Goal: Task Accomplishment & Management: Use online tool/utility

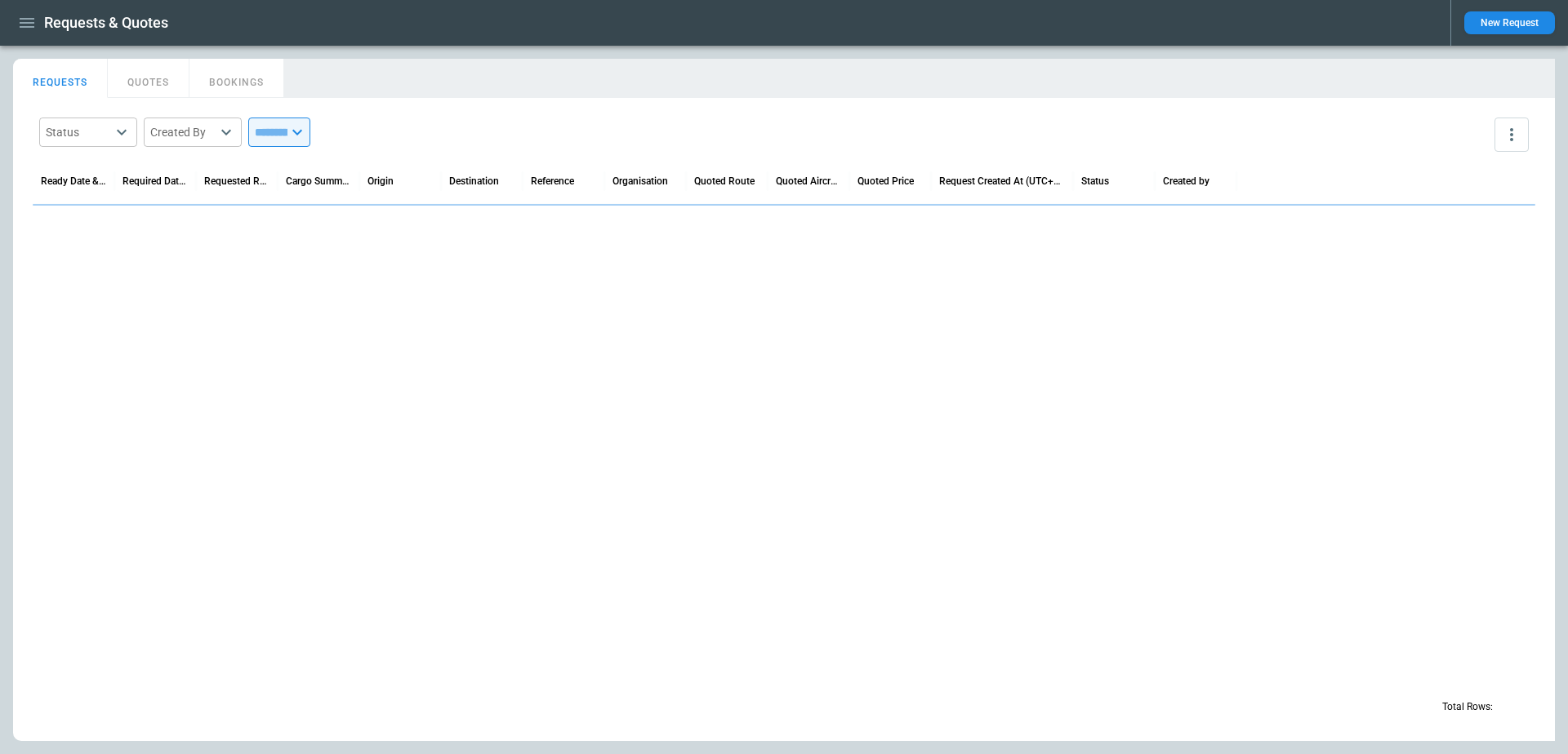
click at [37, 29] on button "button" at bounding box center [27, 22] width 28 height 29
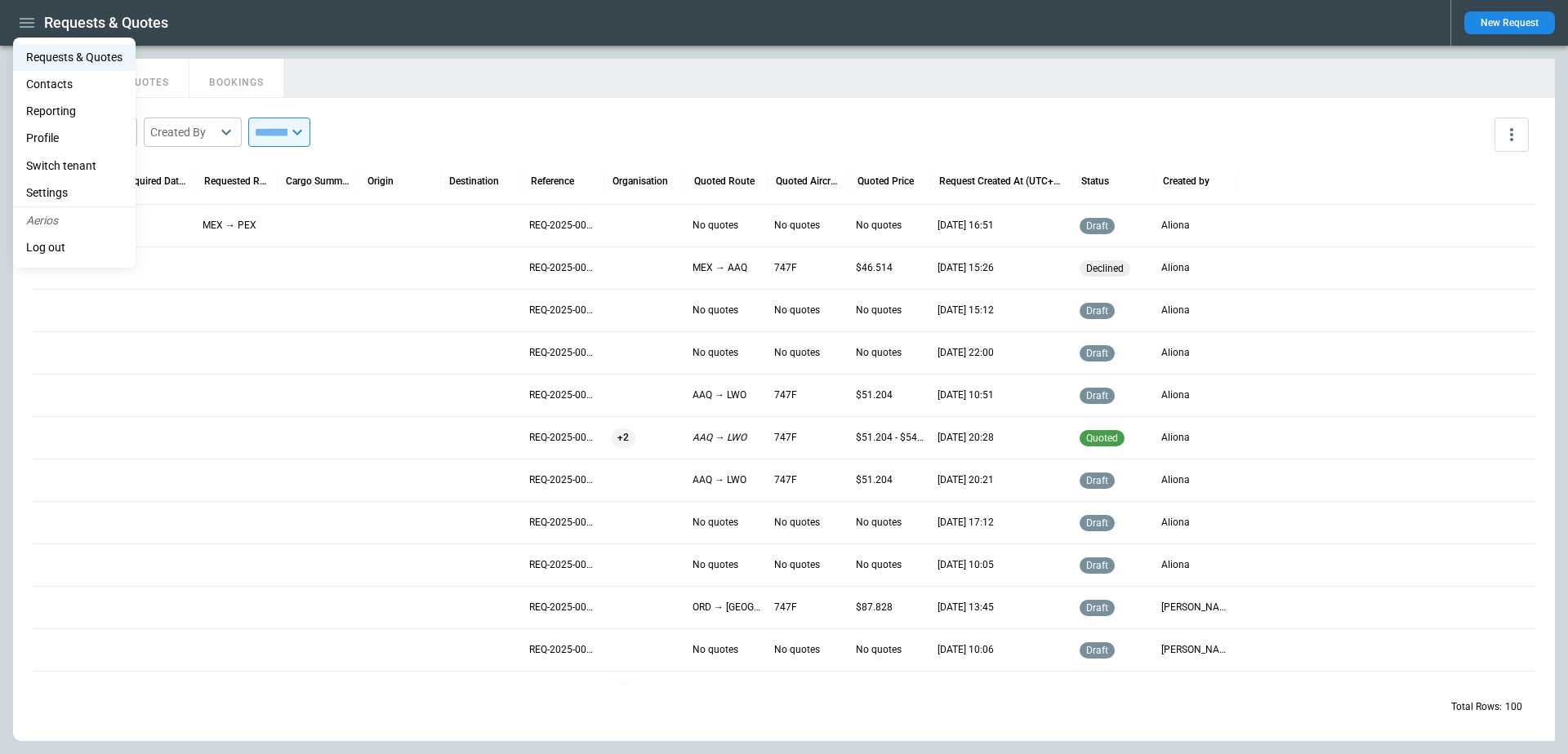
click at [80, 166] on li "Switch tenant" at bounding box center [74, 166] width 123 height 27
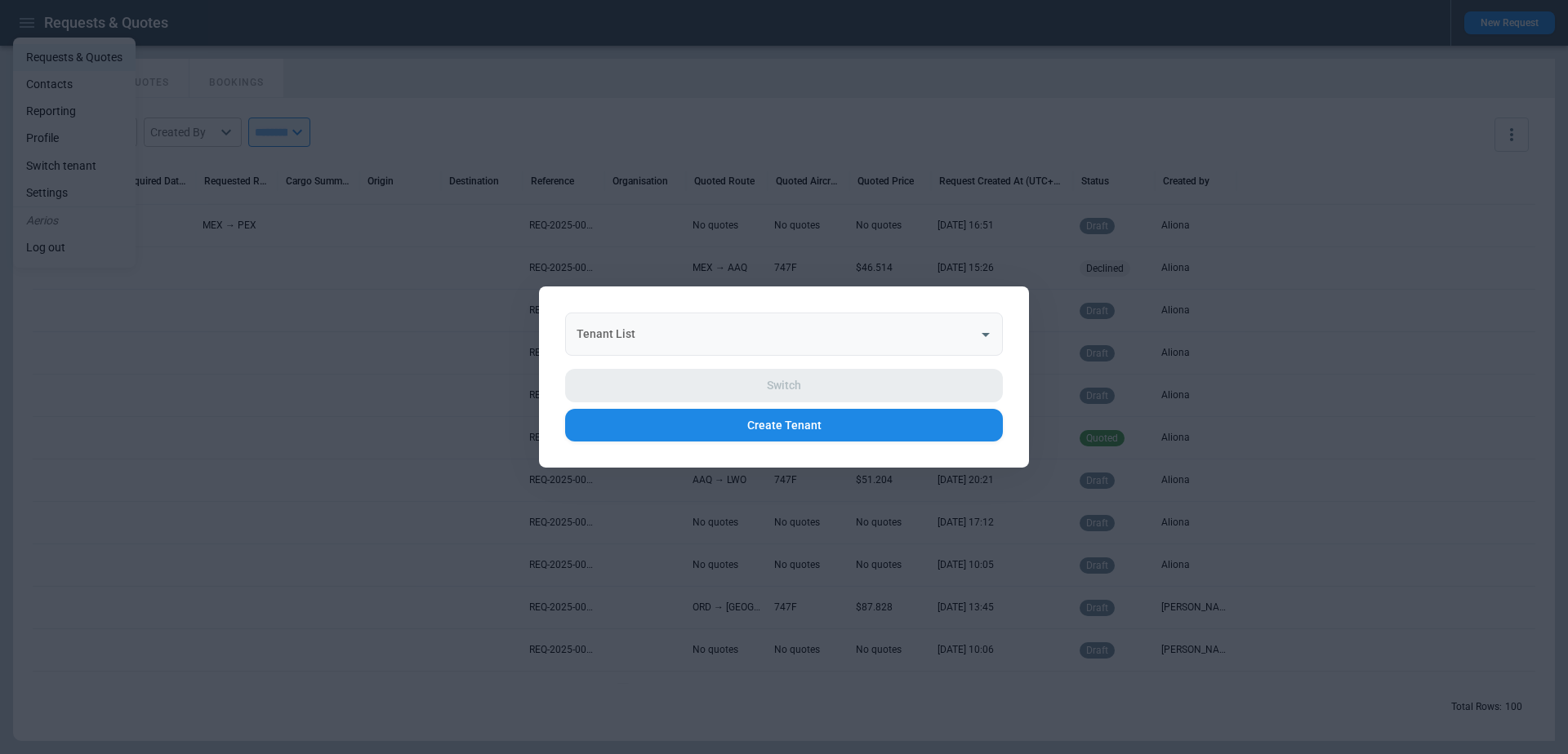
click at [730, 313] on div "Tenant List" at bounding box center [784, 335] width 438 height 43
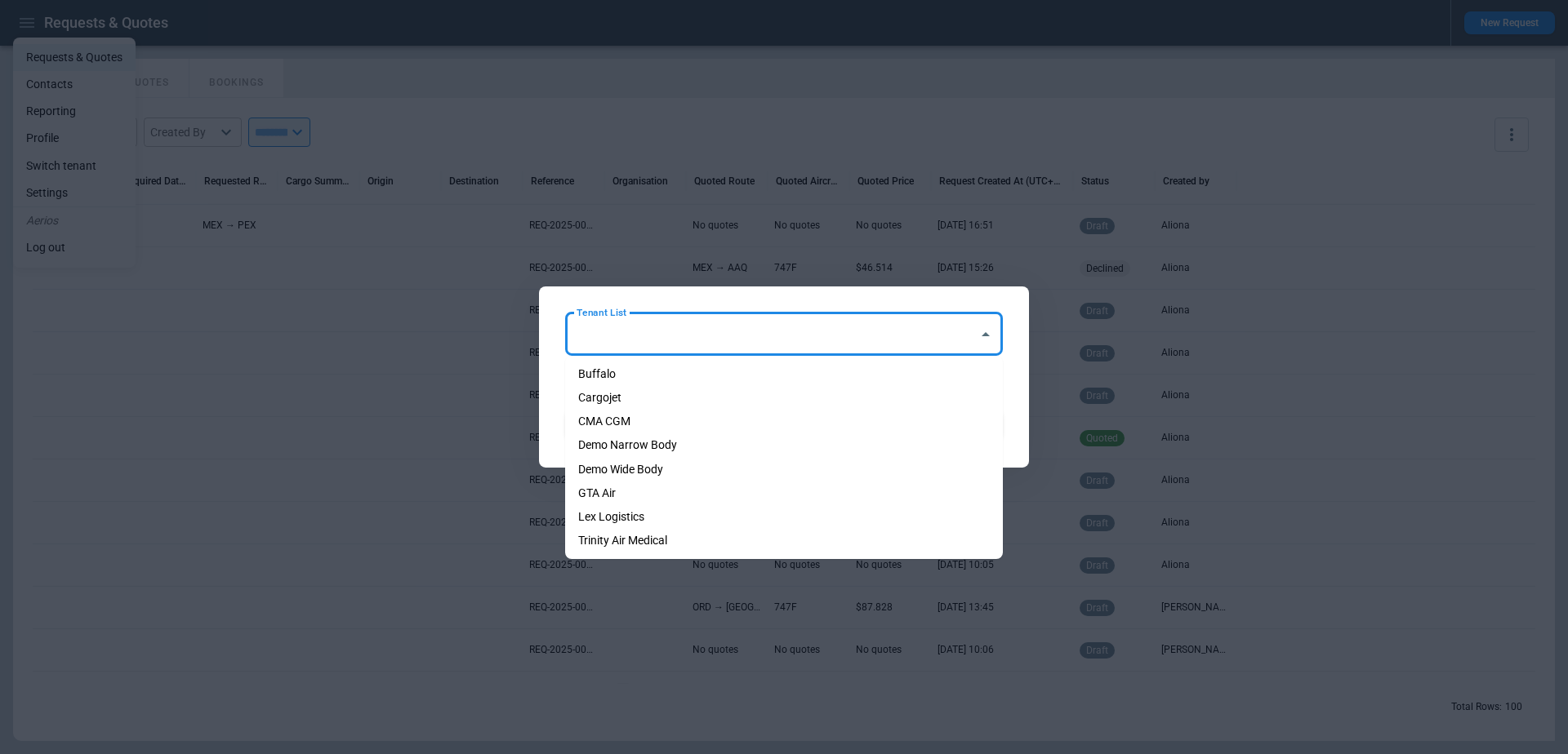
click at [719, 398] on li "Cargojet" at bounding box center [784, 398] width 438 height 23
type input "********"
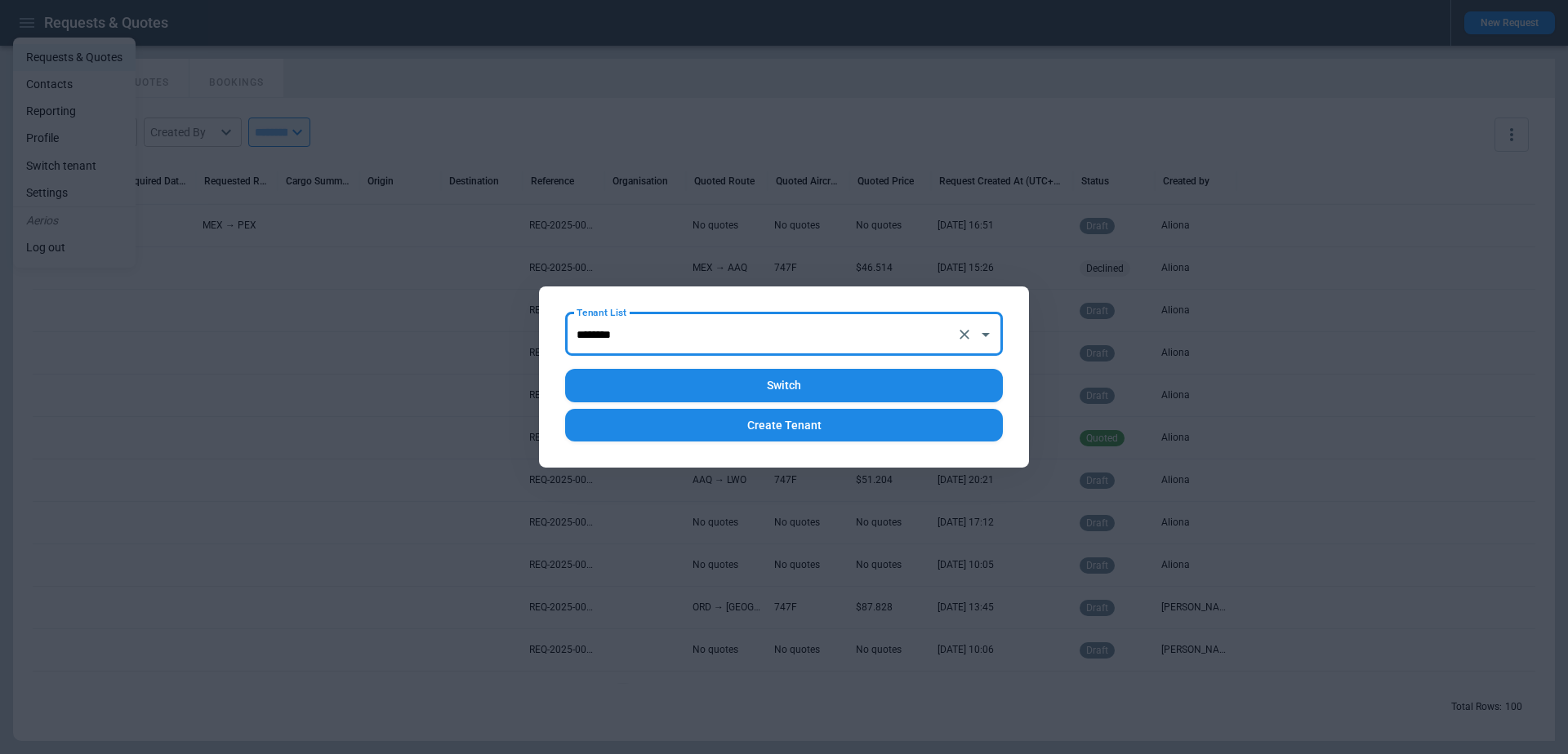
click at [733, 379] on button "Switch" at bounding box center [784, 386] width 438 height 34
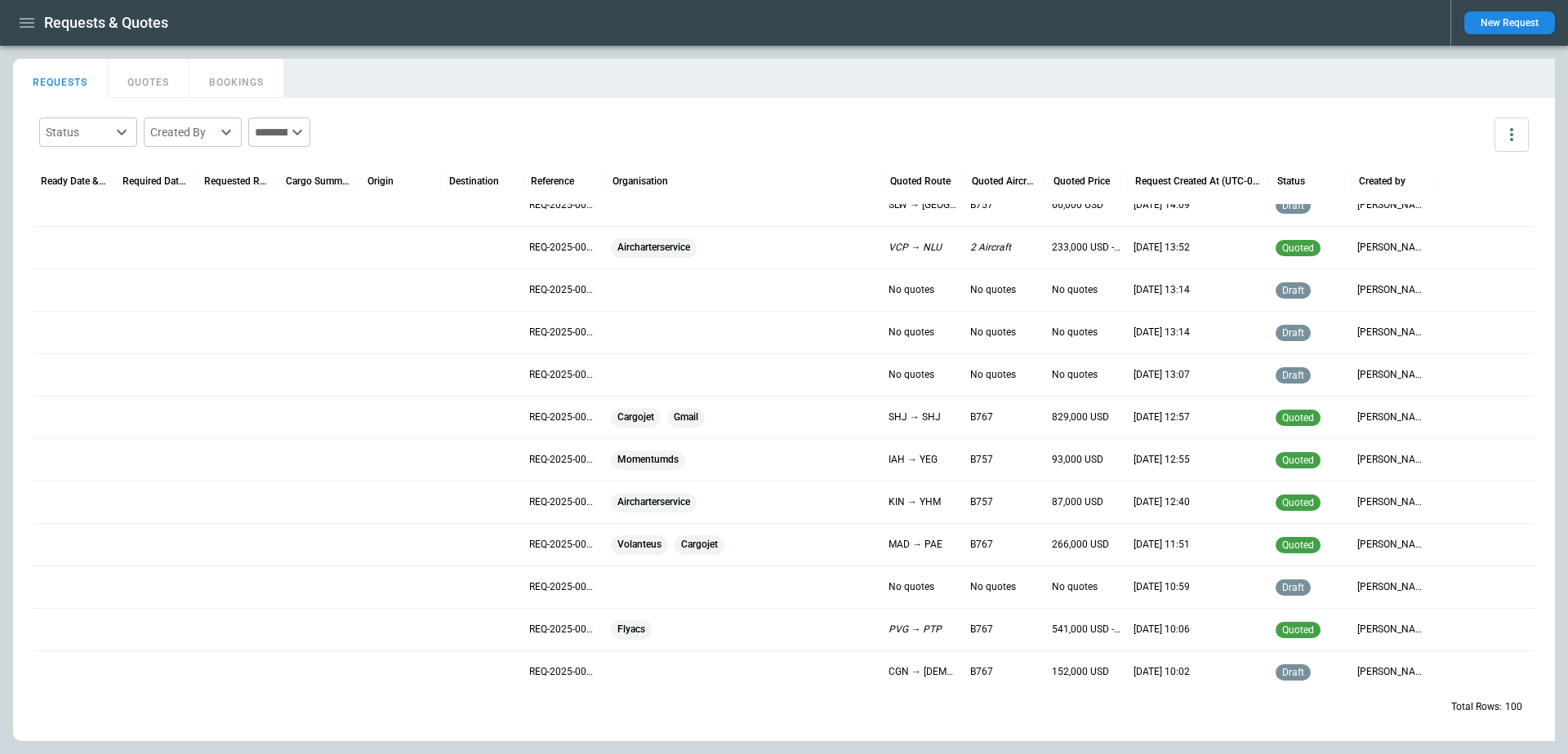
scroll to position [29, 0]
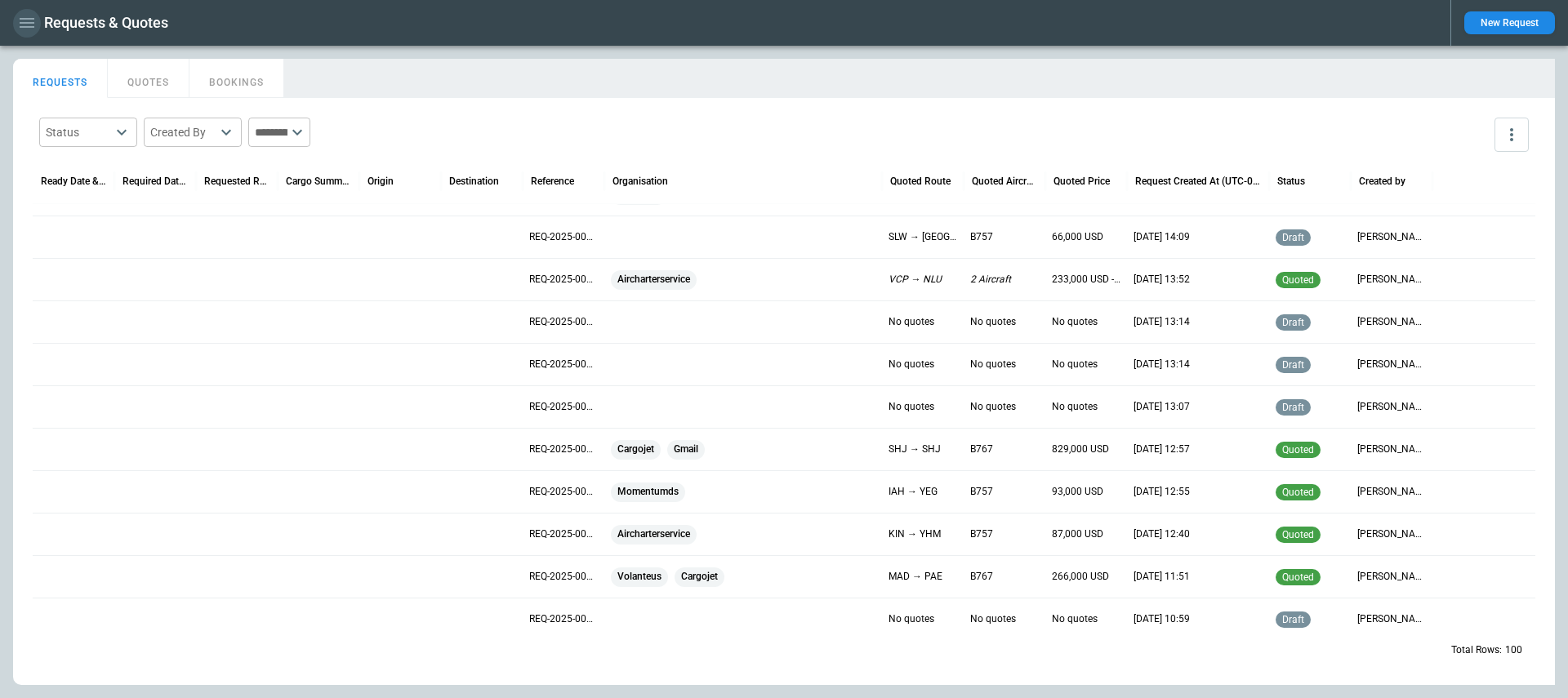
click at [30, 25] on icon "button" at bounding box center [27, 22] width 20 height 20
click at [76, 188] on li "Settings" at bounding box center [74, 193] width 123 height 27
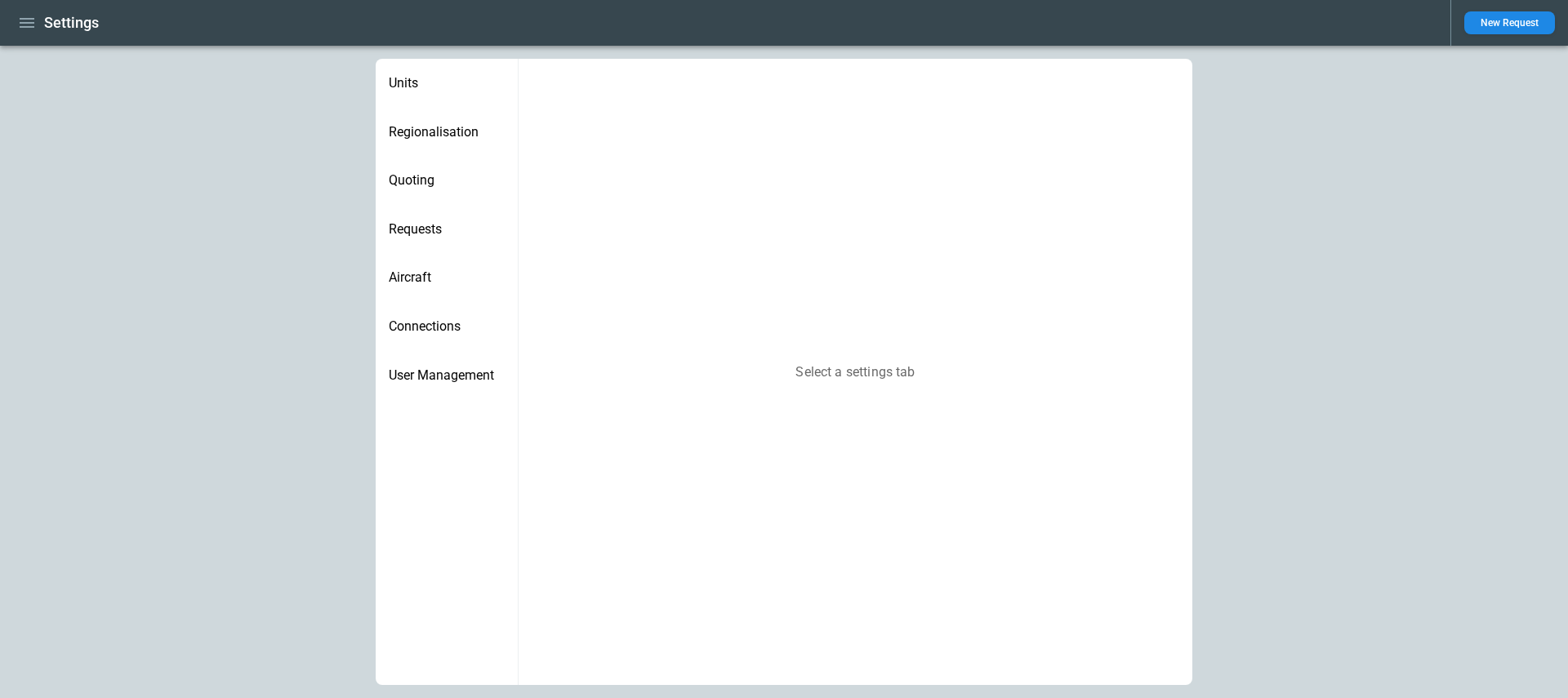
click at [426, 200] on div "Quoting" at bounding box center [446, 180] width 142 height 49
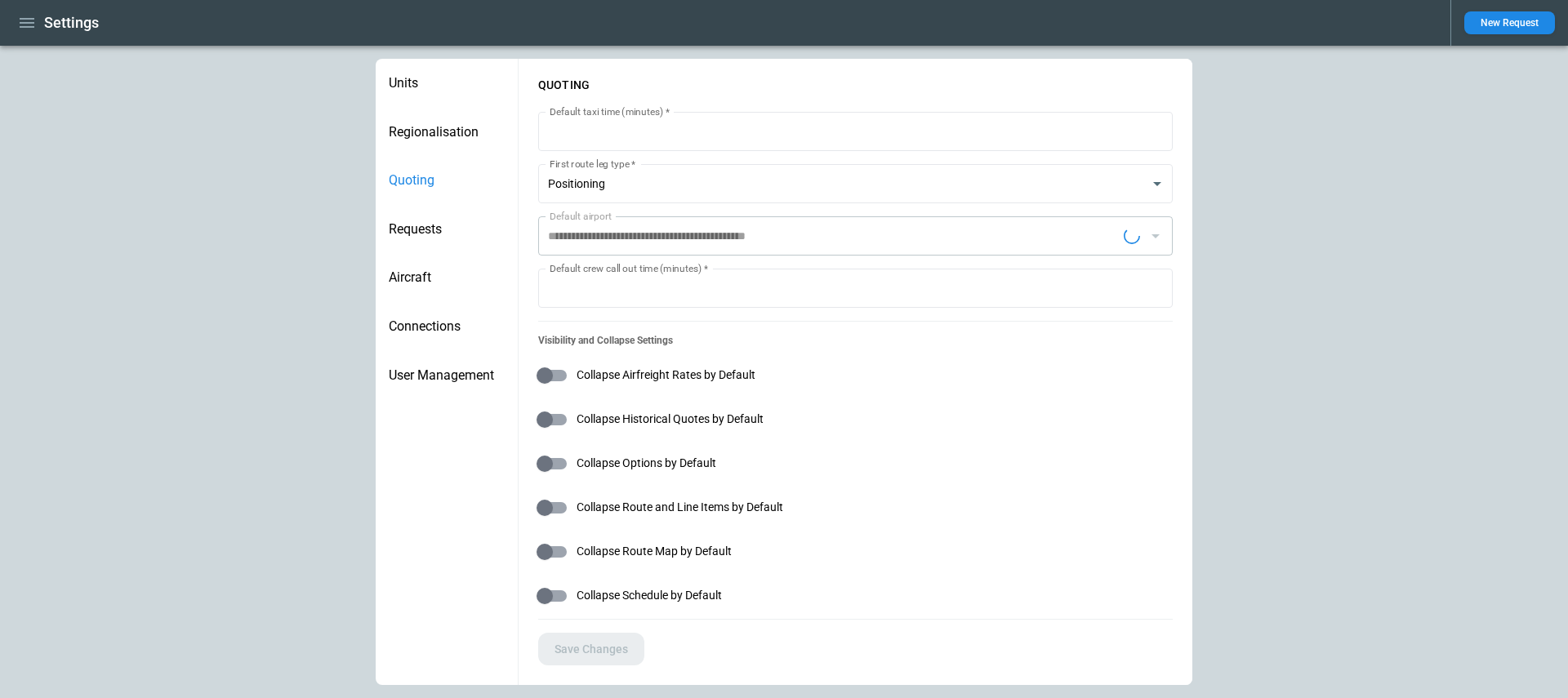
type input "**********"
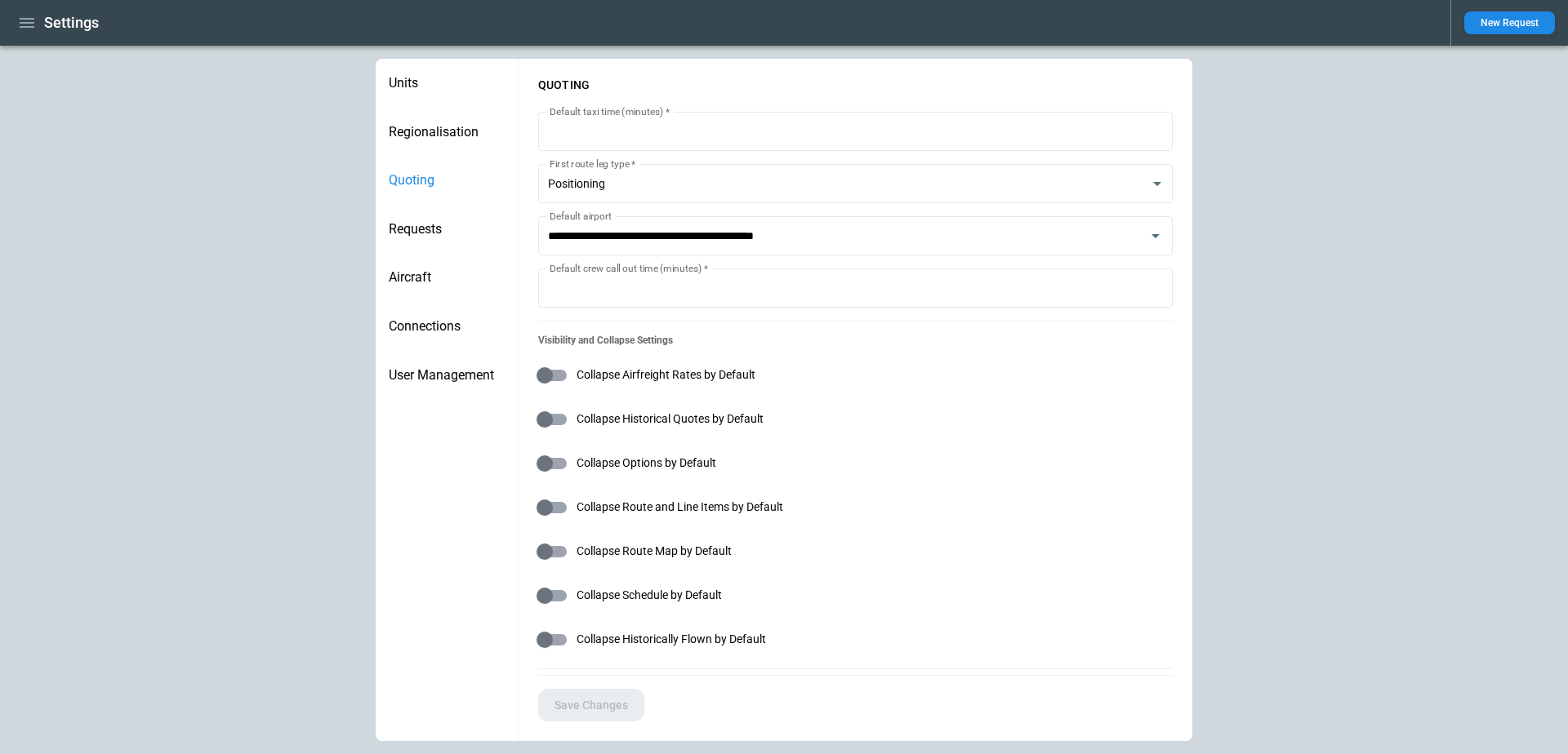
click at [28, 23] on icon "button" at bounding box center [27, 22] width 20 height 20
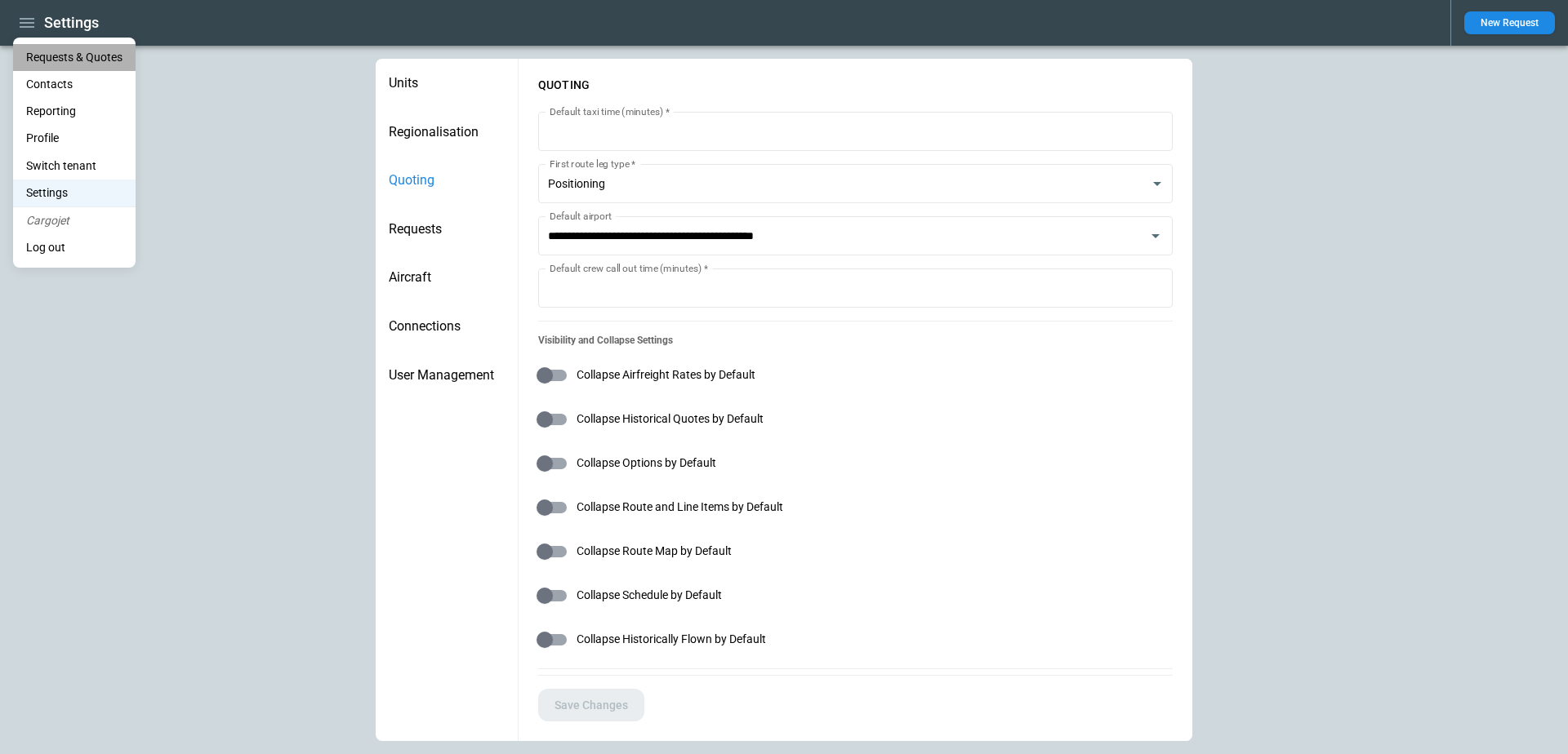
click at [48, 60] on Quotes "Requests & Quotes" at bounding box center [74, 57] width 123 height 27
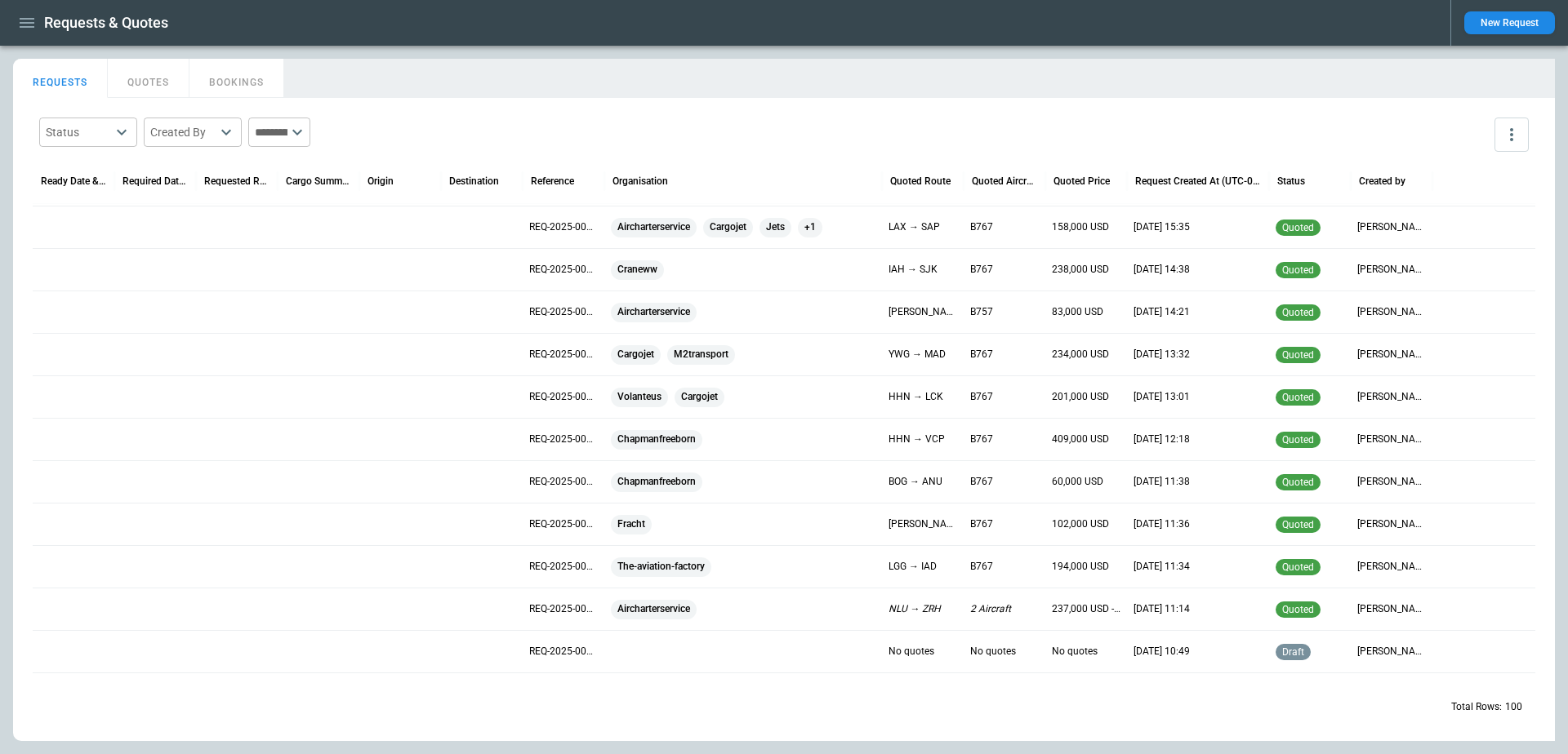
scroll to position [2676, 0]
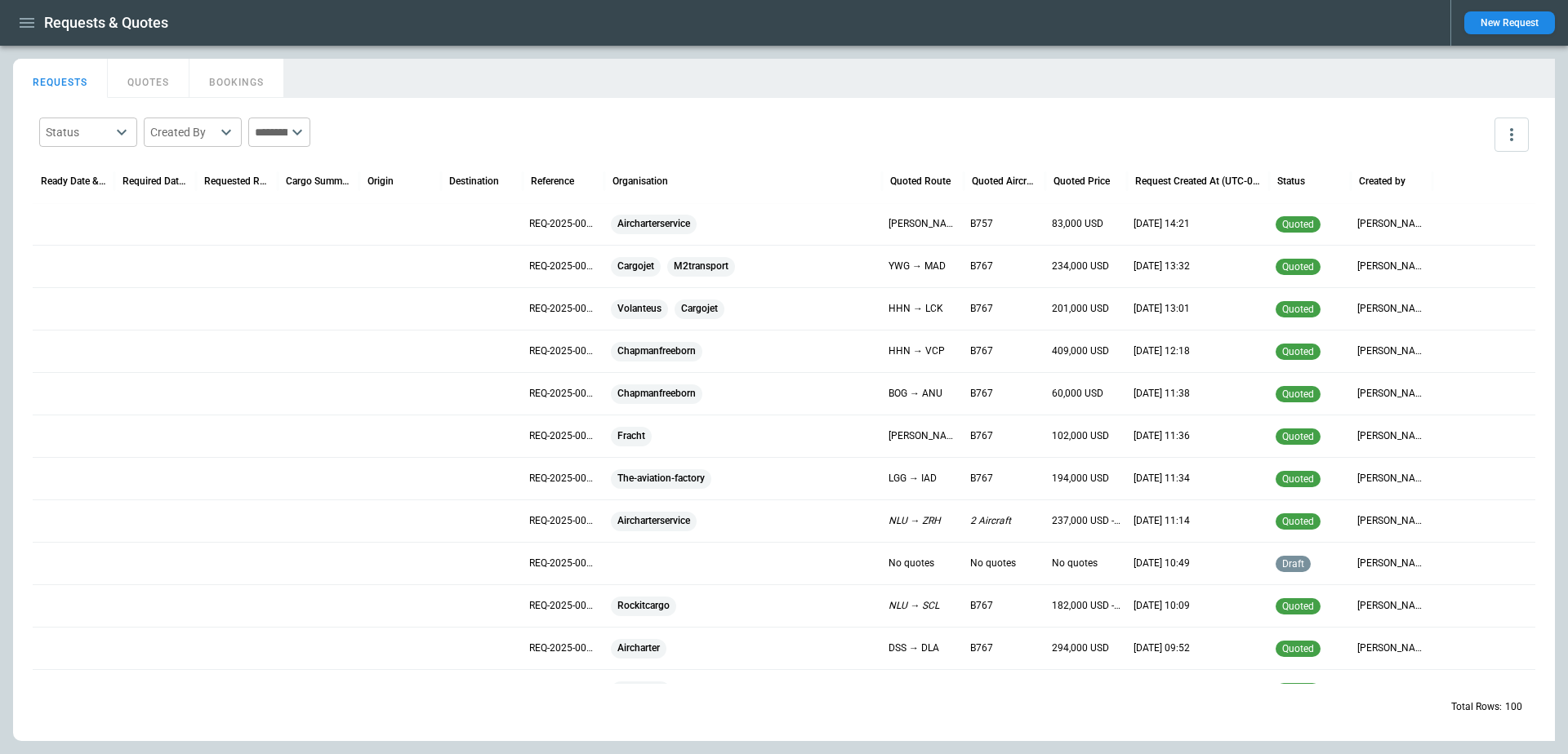
click at [488, 436] on div at bounding box center [482, 436] width 81 height 42
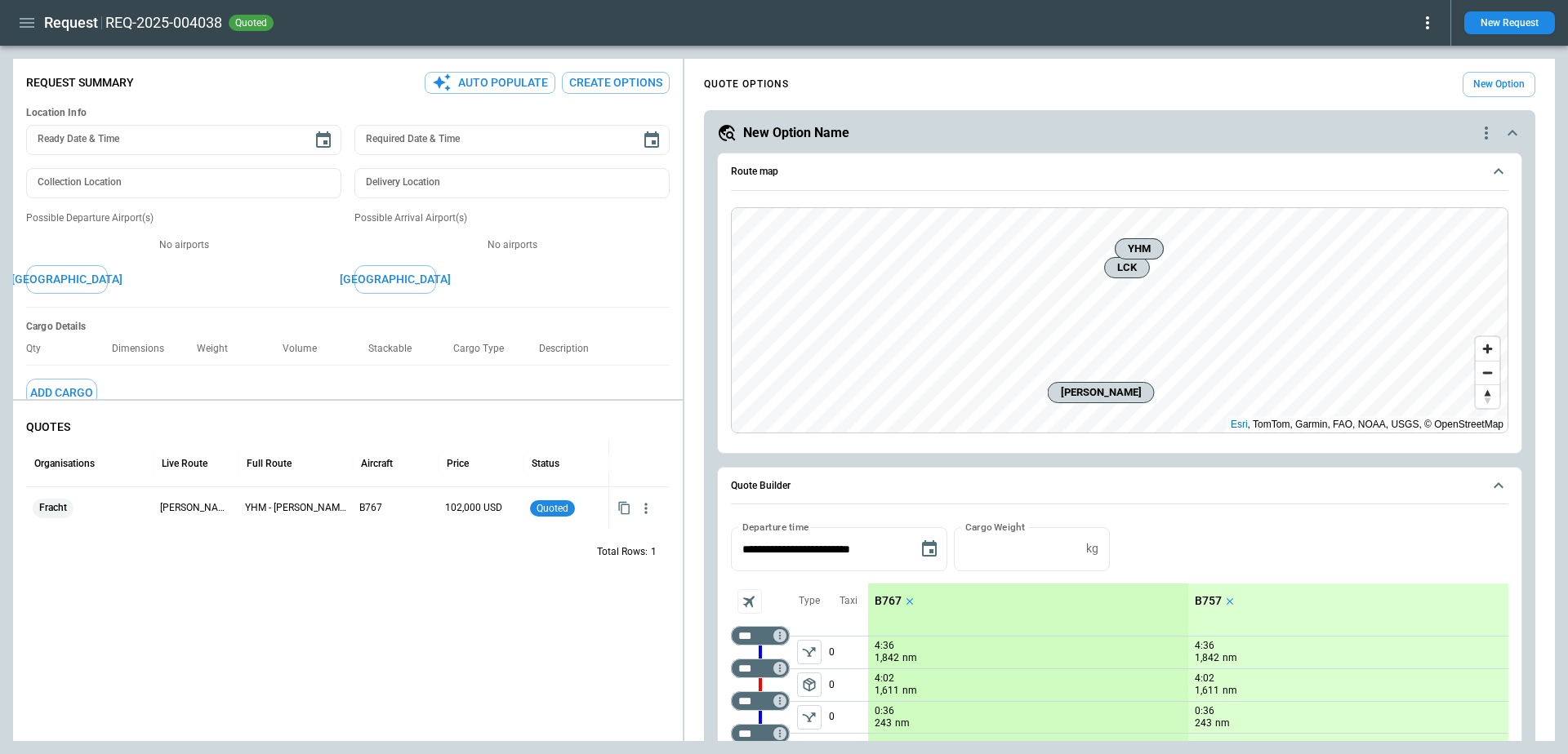
click at [1488, 83] on button "New Option" at bounding box center [1499, 84] width 73 height 25
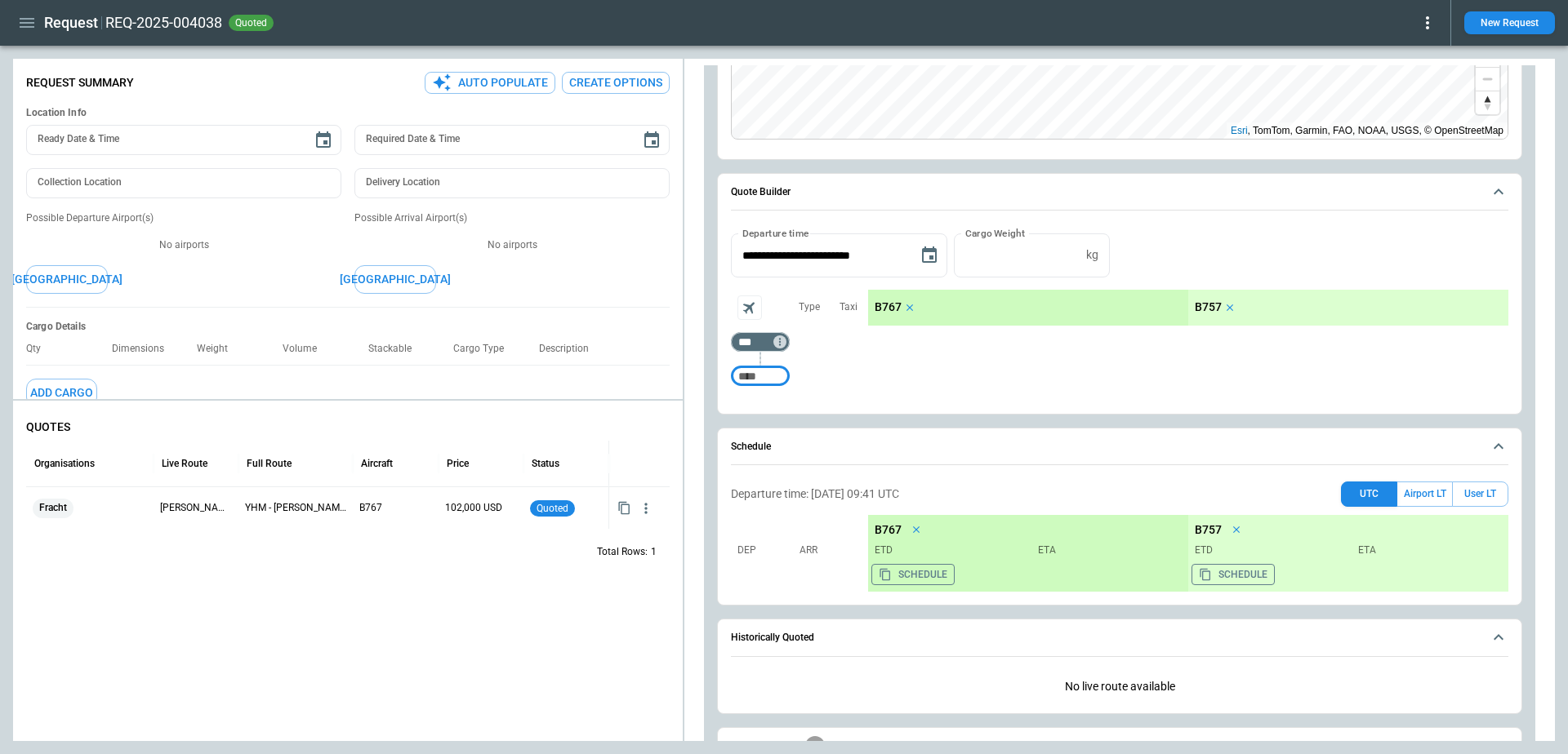
scroll to position [312, 0]
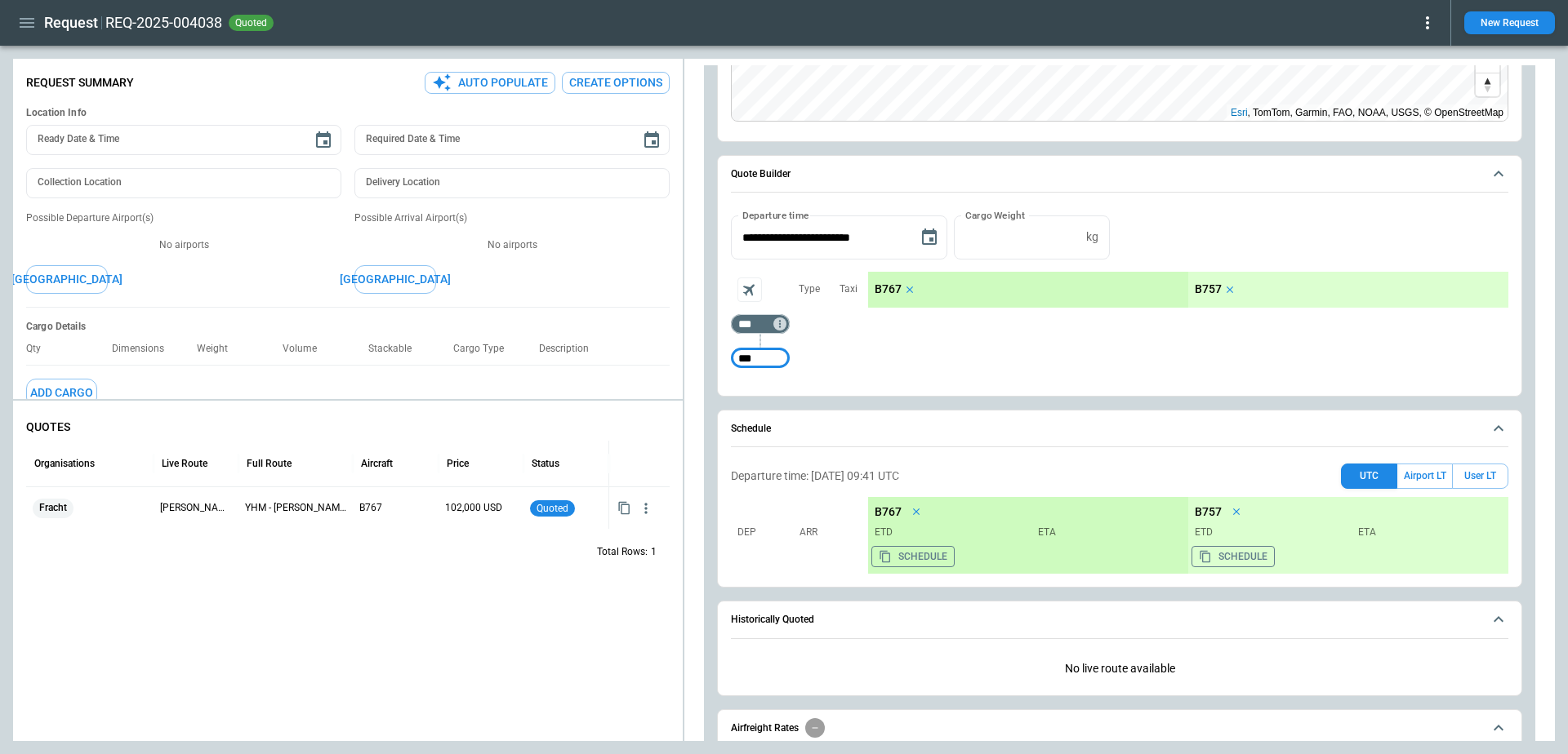
type input "***"
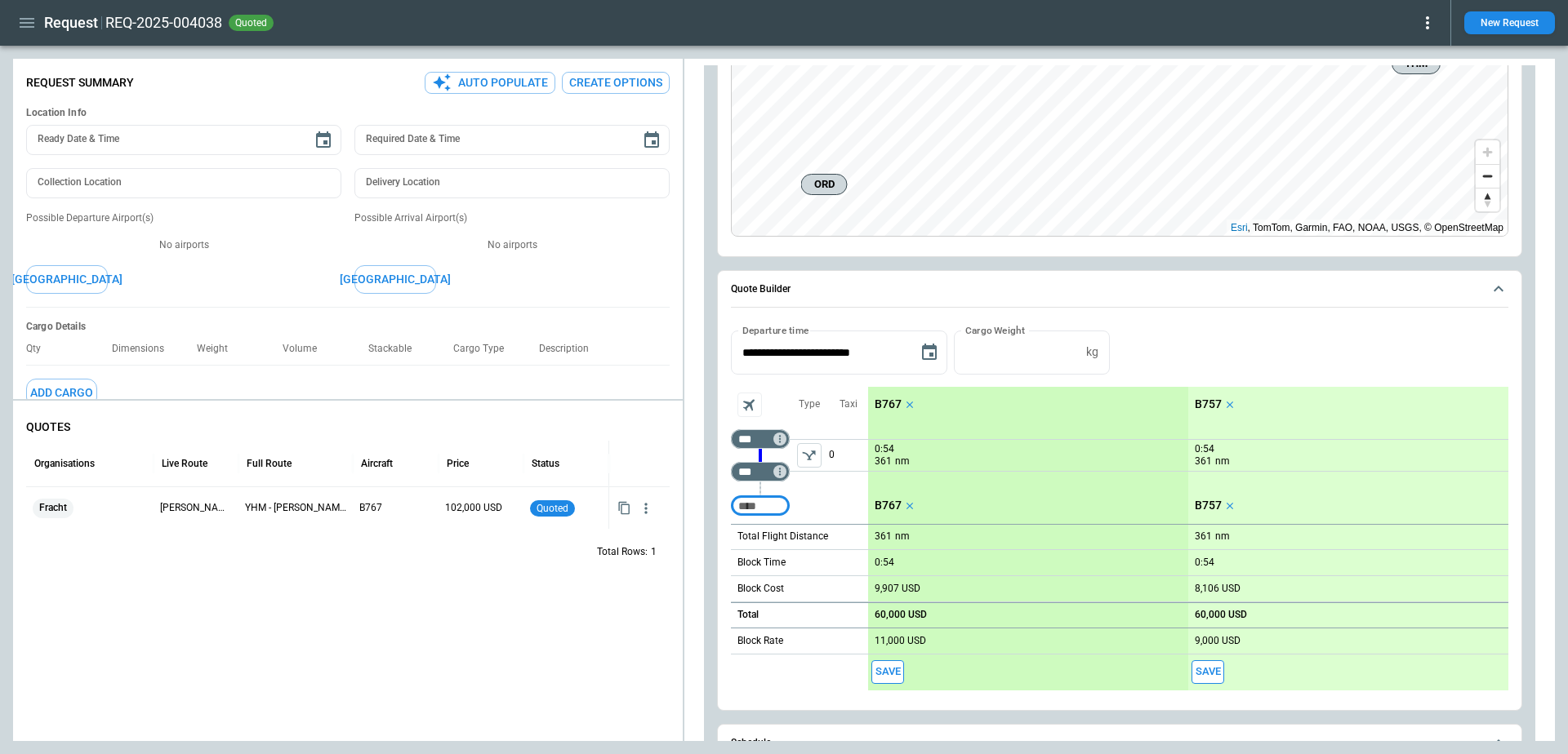
scroll to position [195, 0]
click at [895, 637] on p "11,000 USD" at bounding box center [899, 643] width 51 height 12
type input "*****"
click at [1165, 645] on icon "Reset" at bounding box center [1169, 642] width 12 height 15
click at [898, 642] on p "11,000 USD" at bounding box center [899, 643] width 51 height 12
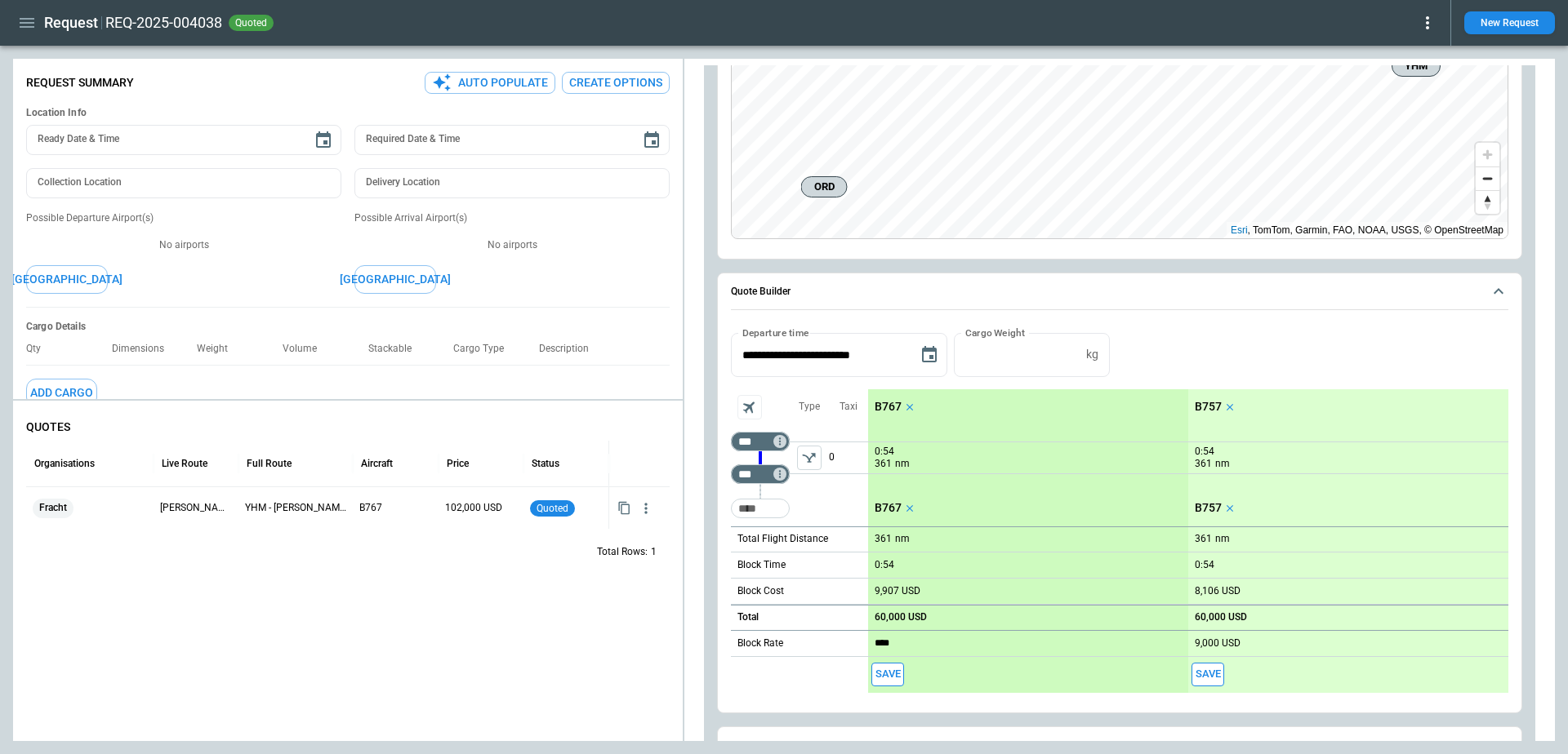
type input "*****"
click at [1164, 636] on icon "Reset" at bounding box center [1169, 643] width 18 height 18
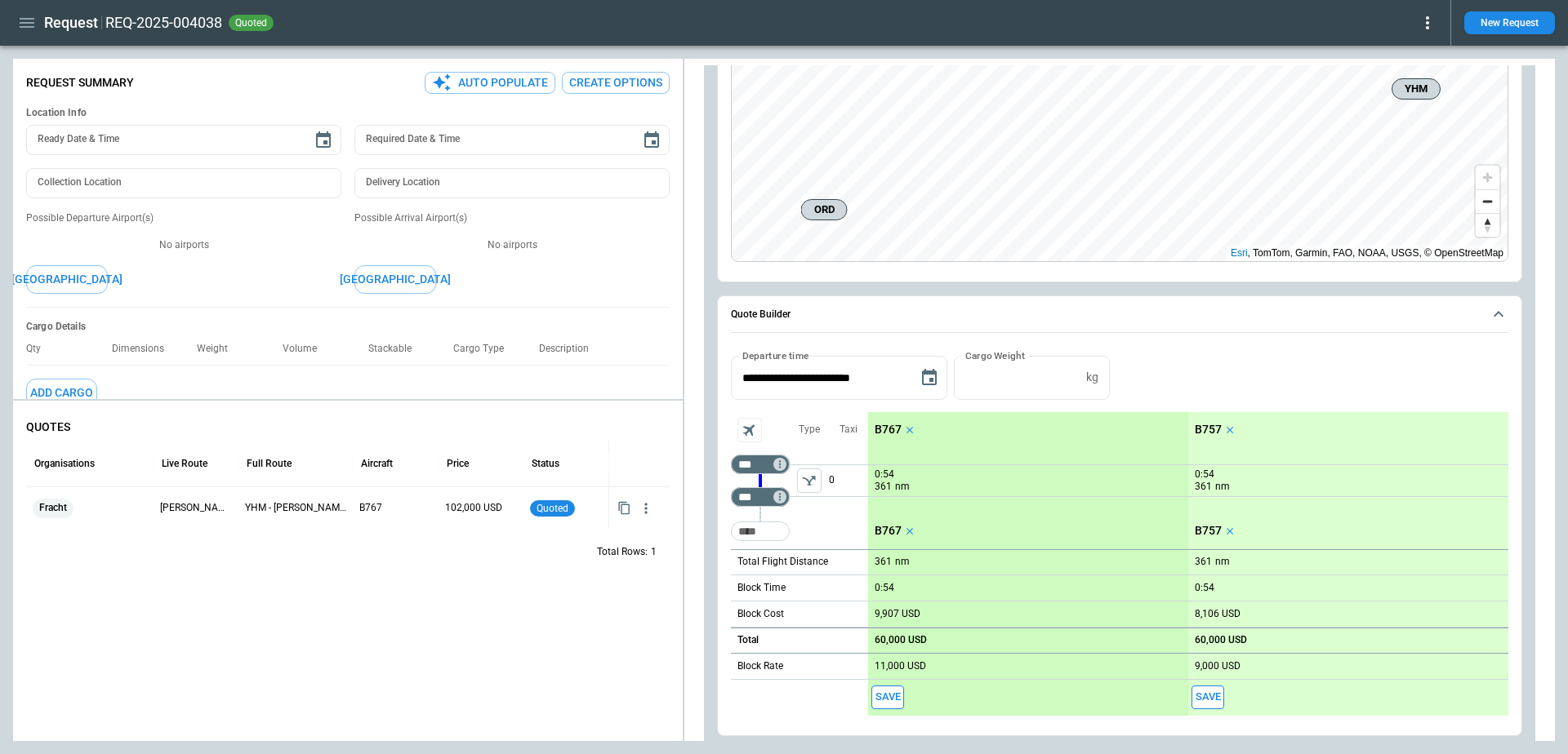
scroll to position [169, 0]
click at [898, 664] on p "11,000 USD" at bounding box center [899, 668] width 51 height 12
type input "*****"
click at [1172, 669] on icon "Reset" at bounding box center [1169, 668] width 18 height 18
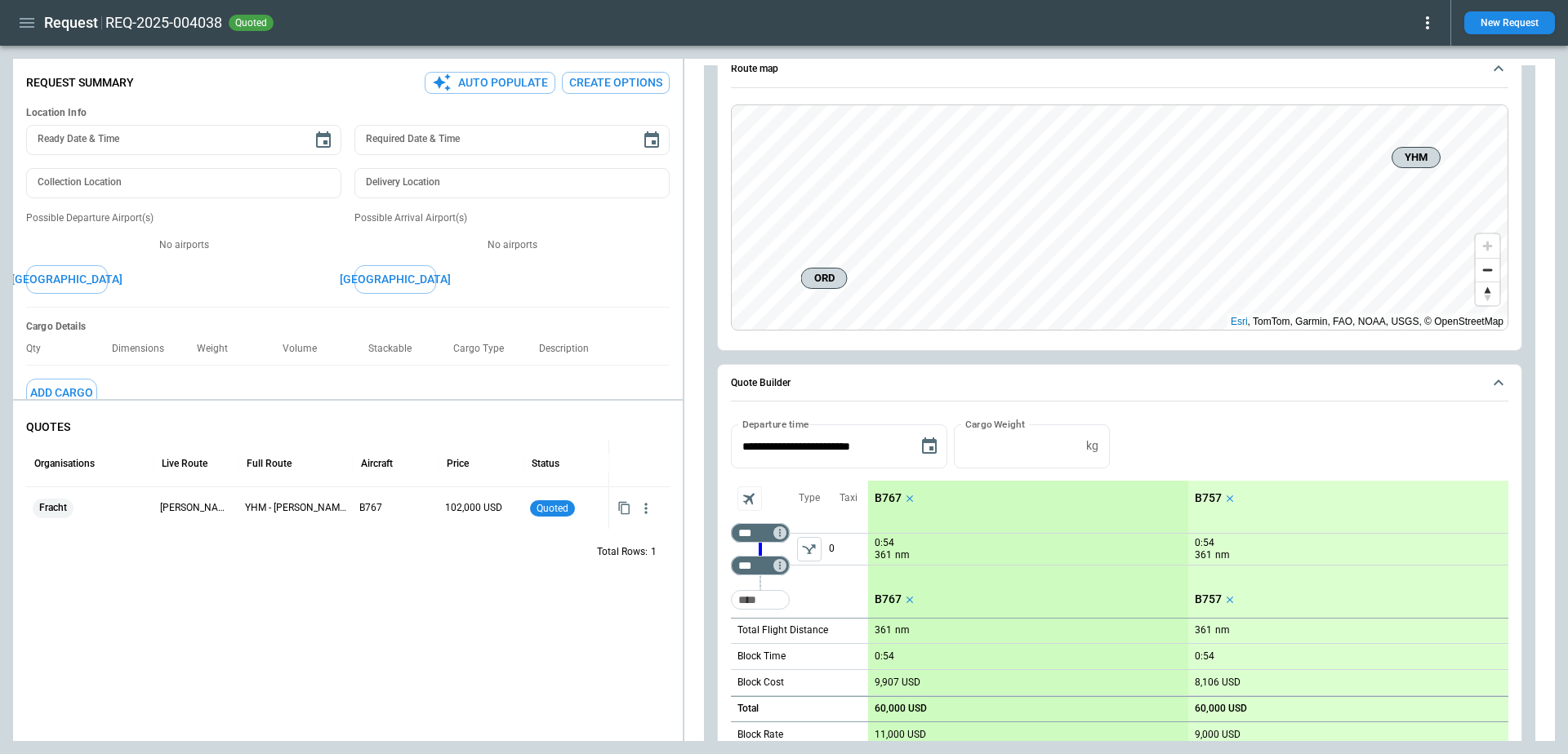
scroll to position [0, 0]
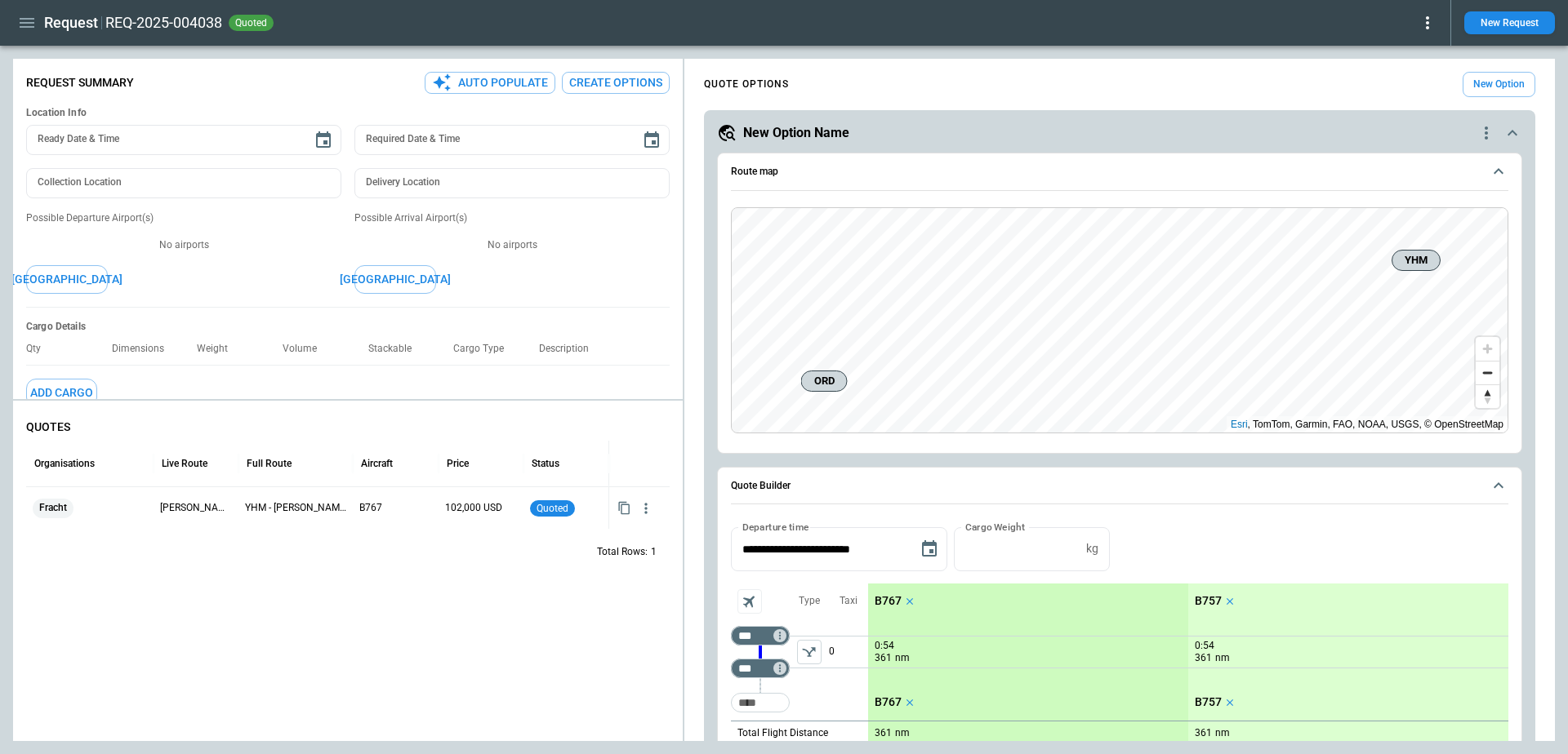
click at [1488, 131] on icon "quote-option-actions" at bounding box center [1486, 133] width 20 height 20
click at [1427, 230] on li "Delete Quote Option" at bounding box center [1424, 231] width 144 height 23
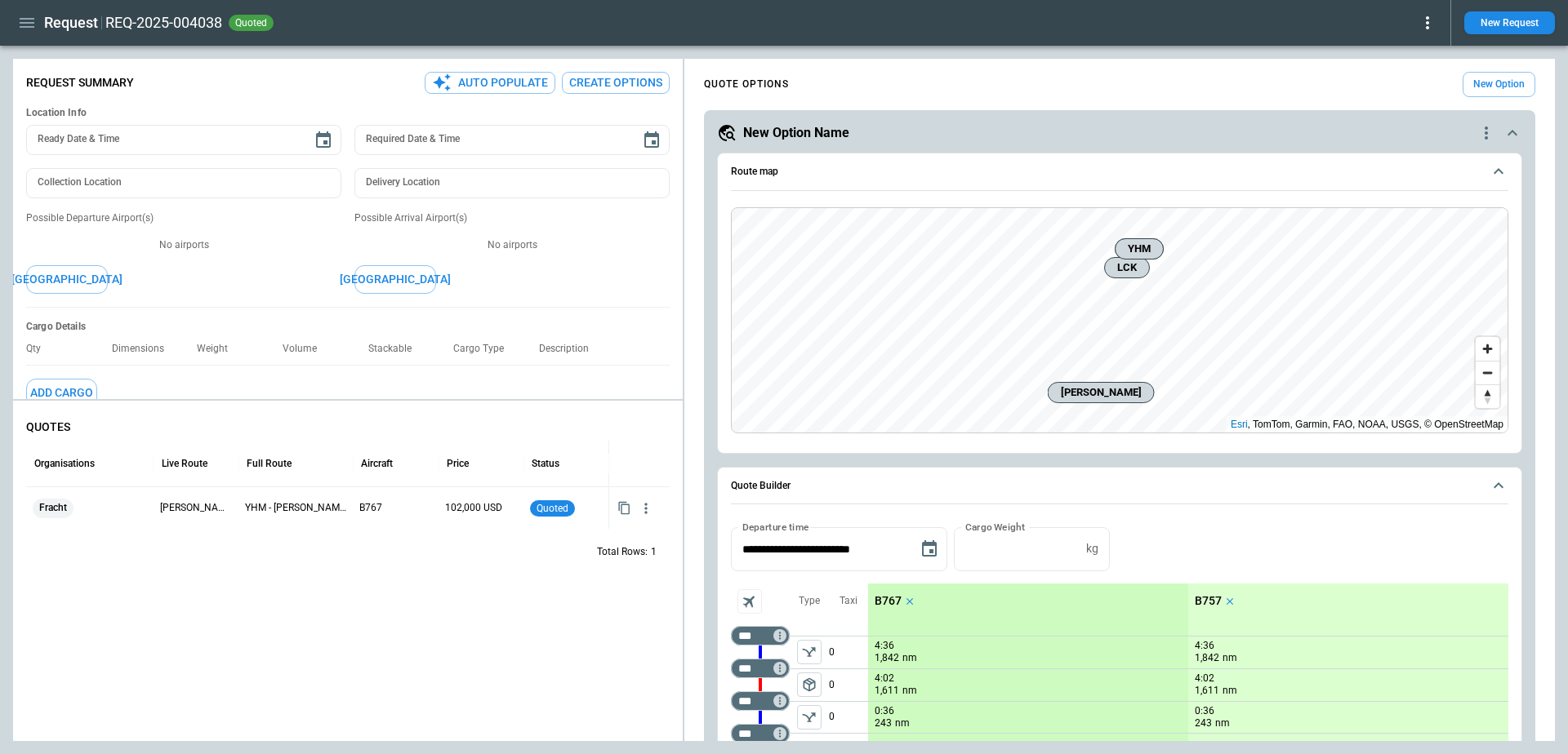
click at [27, 29] on icon "button" at bounding box center [27, 22] width 20 height 20
click at [35, 49] on Quotes "Requests & Quotes" at bounding box center [74, 57] width 123 height 27
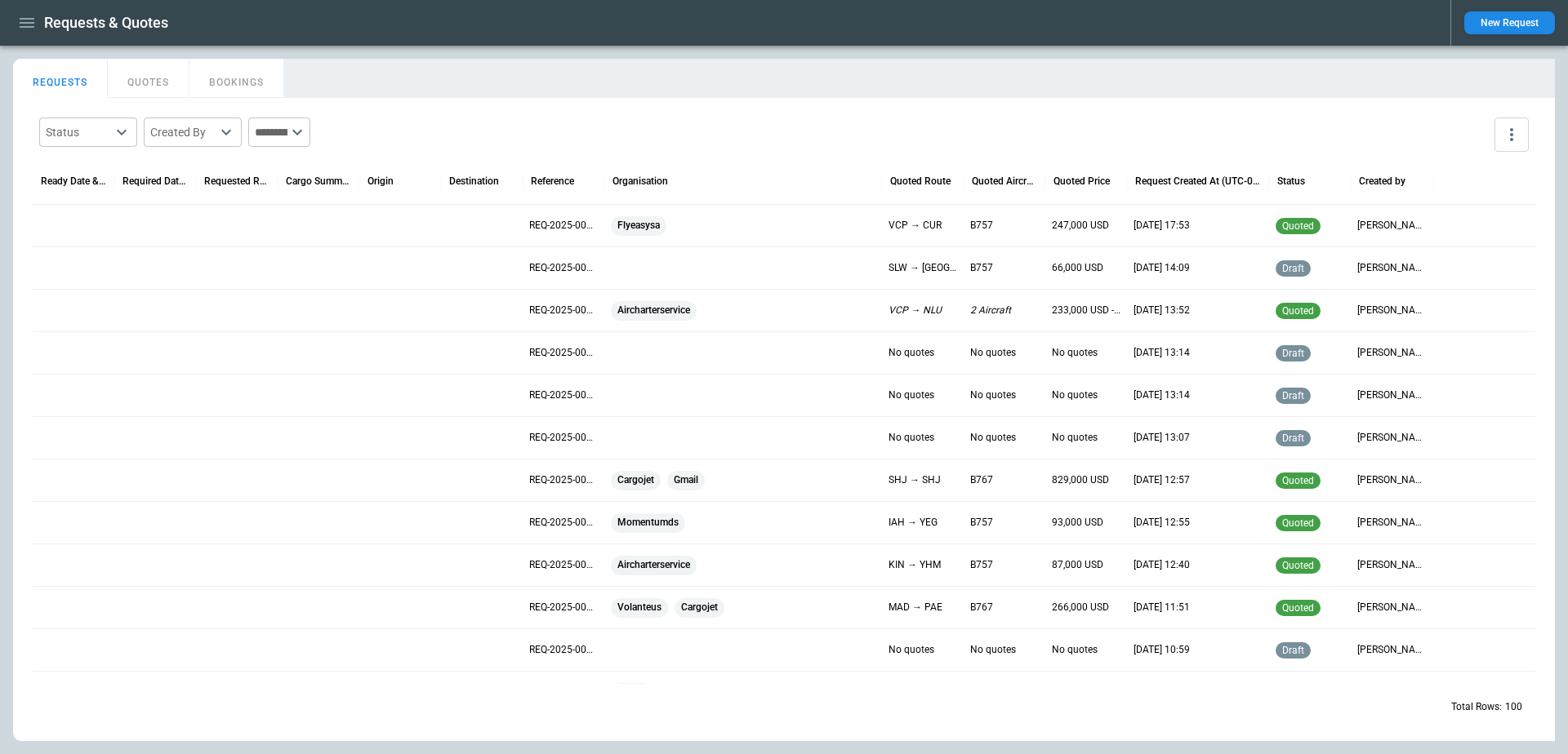
click at [33, 22] on icon "button" at bounding box center [27, 22] width 15 height 10
click at [73, 158] on li "Switch tenant" at bounding box center [74, 166] width 123 height 27
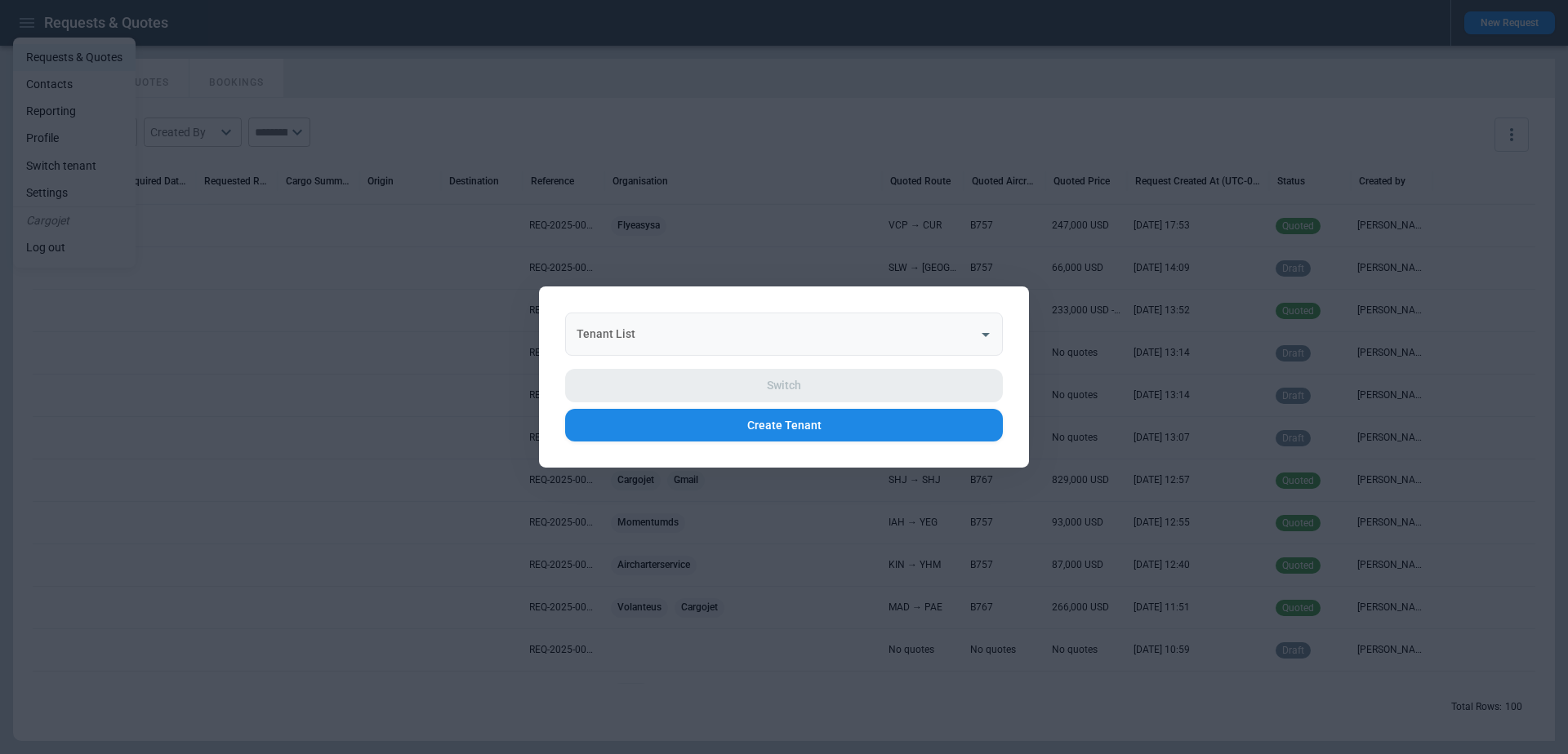
click at [701, 323] on input "Tenant List" at bounding box center [771, 334] width 399 height 29
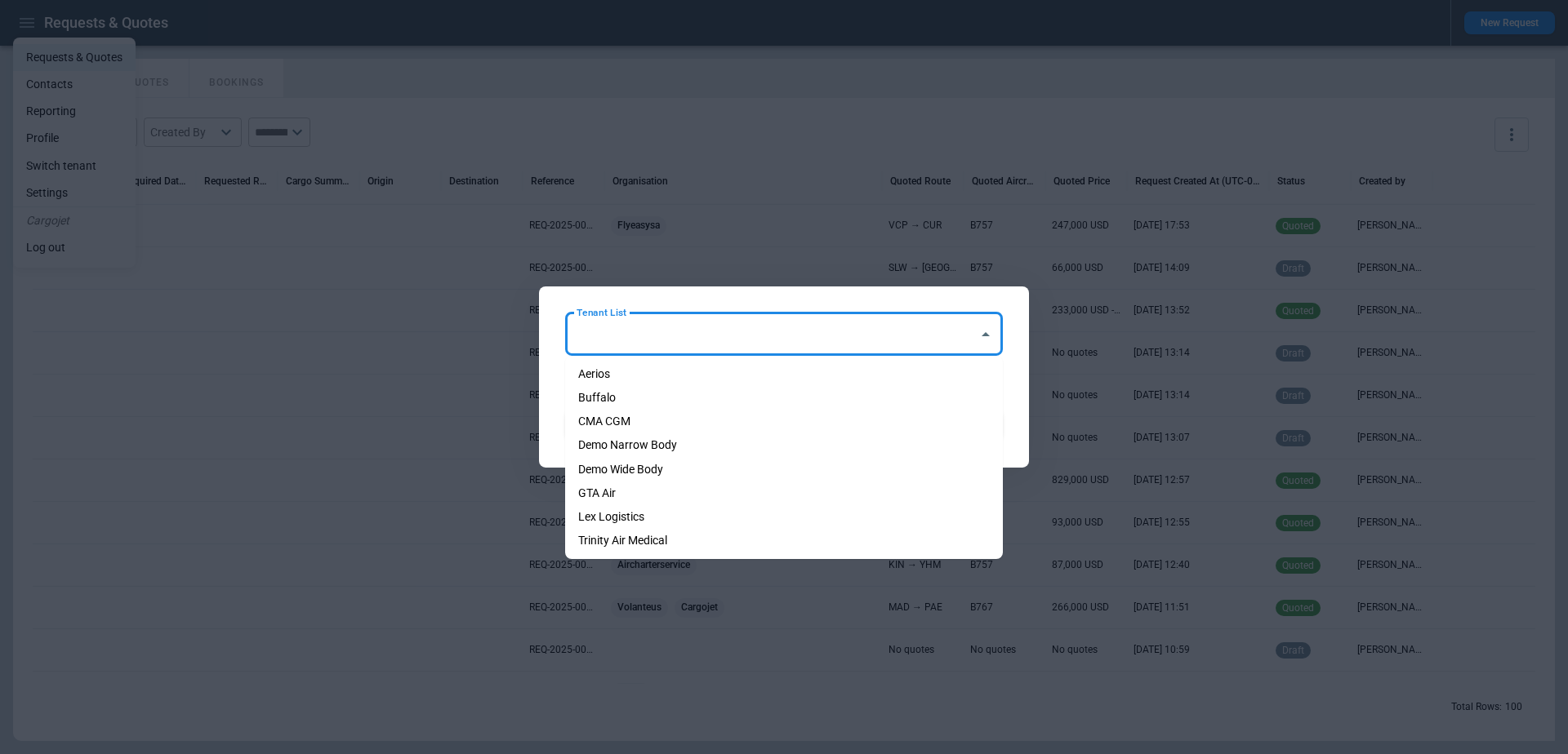
click at [711, 366] on li "Aerios" at bounding box center [784, 374] width 438 height 23
type input "******"
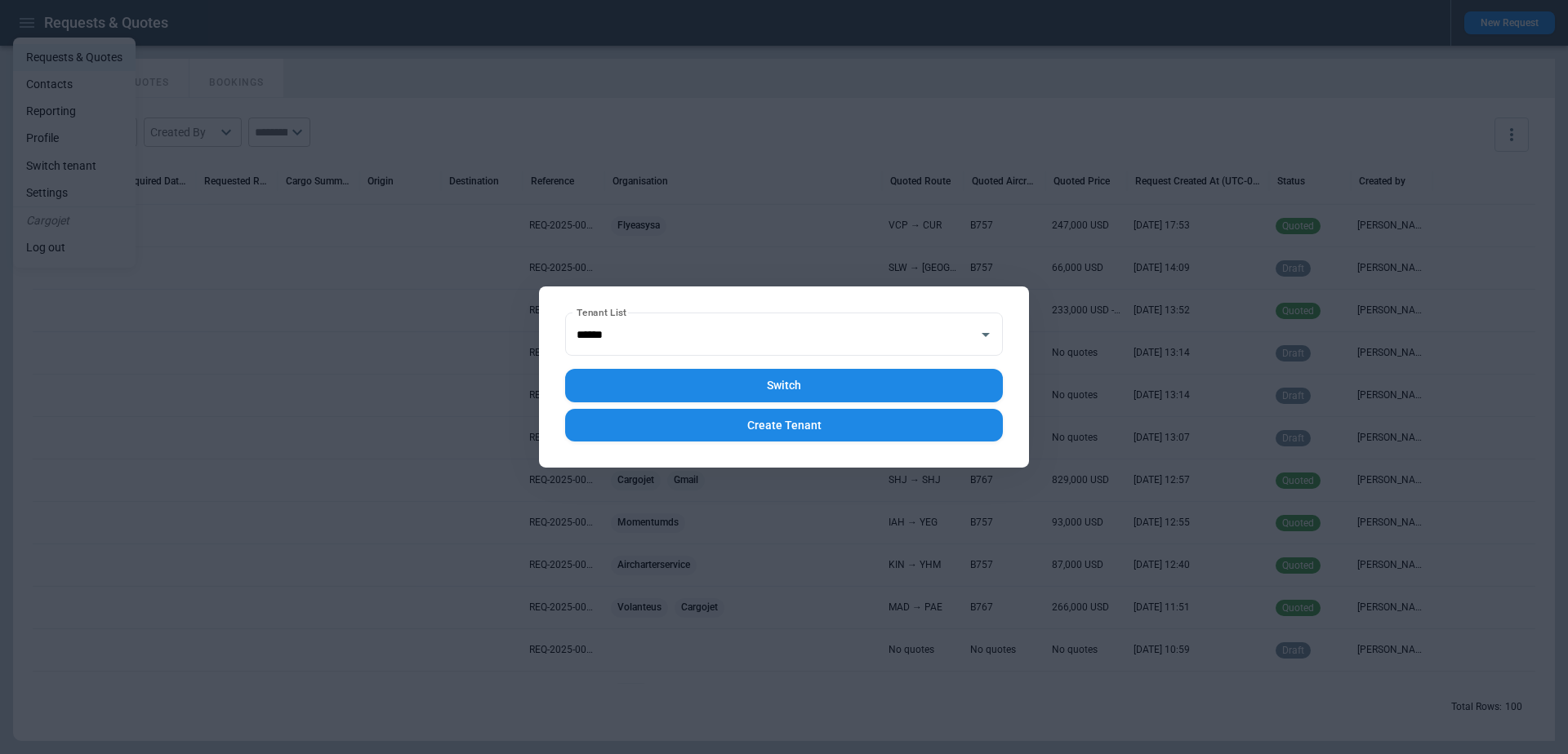
click at [733, 366] on div "Switch Create Tenant" at bounding box center [784, 399] width 438 height 86
click at [741, 377] on button "Switch" at bounding box center [784, 386] width 438 height 34
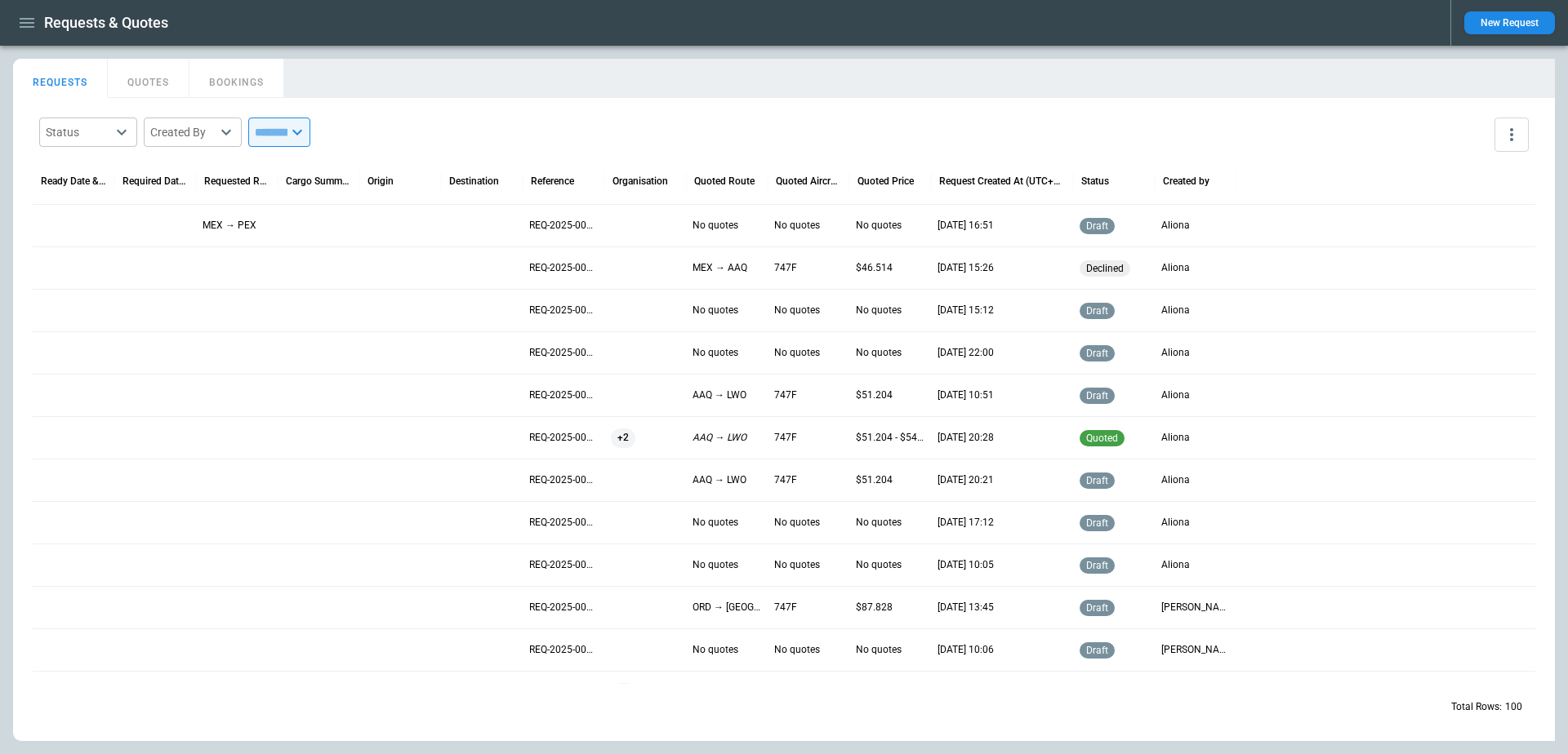
click at [415, 431] on div at bounding box center [400, 437] width 81 height 42
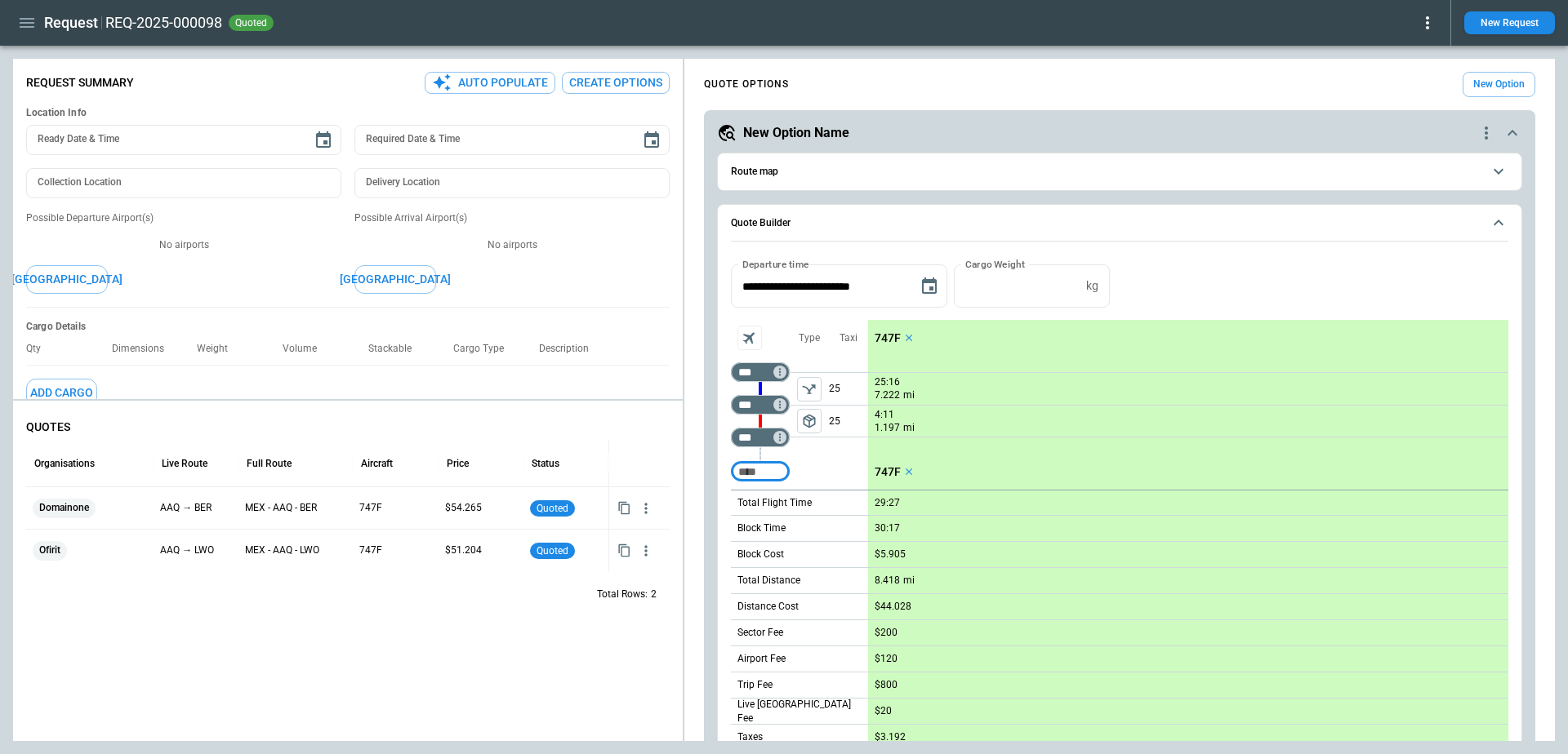
click at [886, 339] on p "747F" at bounding box center [887, 338] width 26 height 14
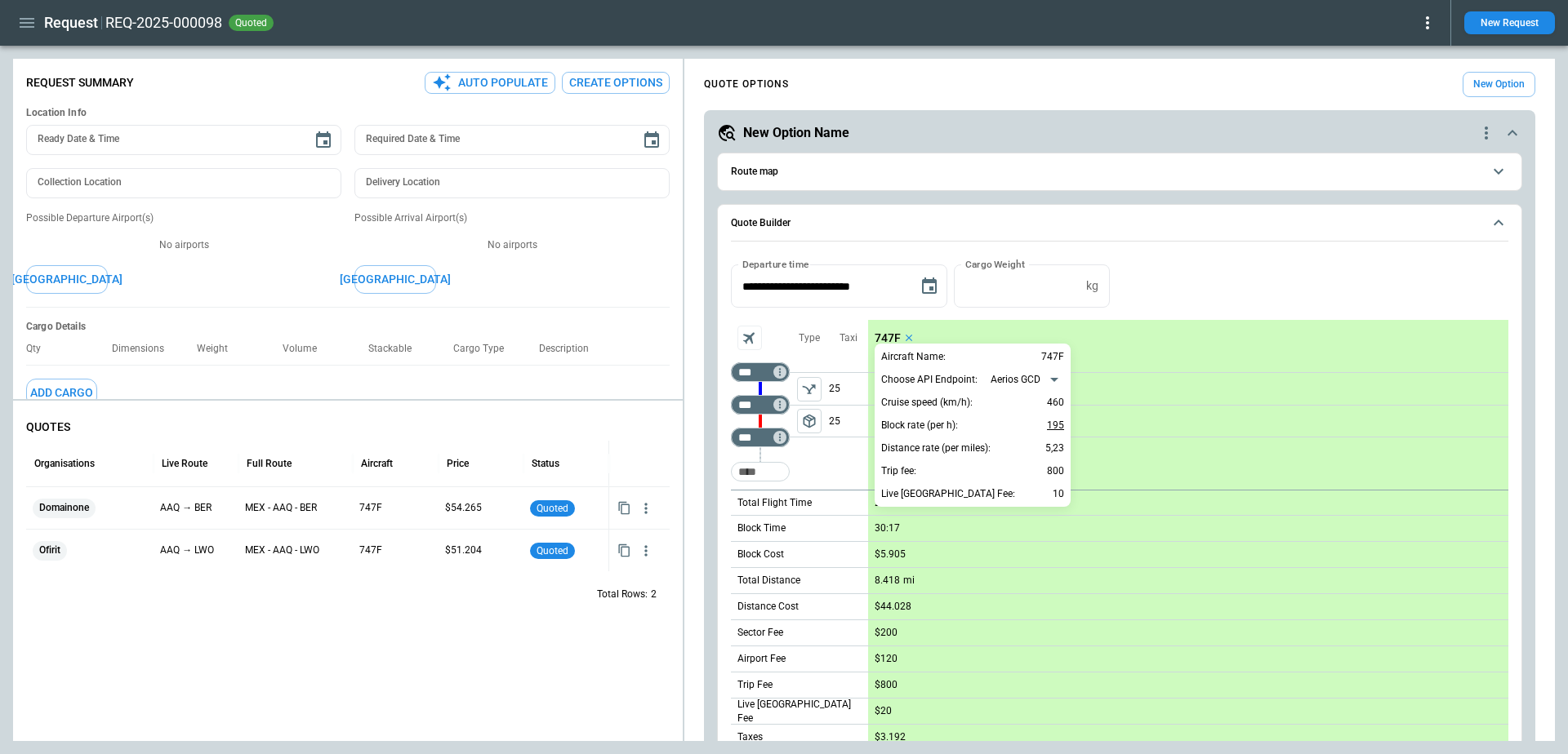
click at [1061, 431] on p "195" at bounding box center [1055, 425] width 17 height 20
type input "***"
click at [1166, 284] on div at bounding box center [784, 377] width 1568 height 754
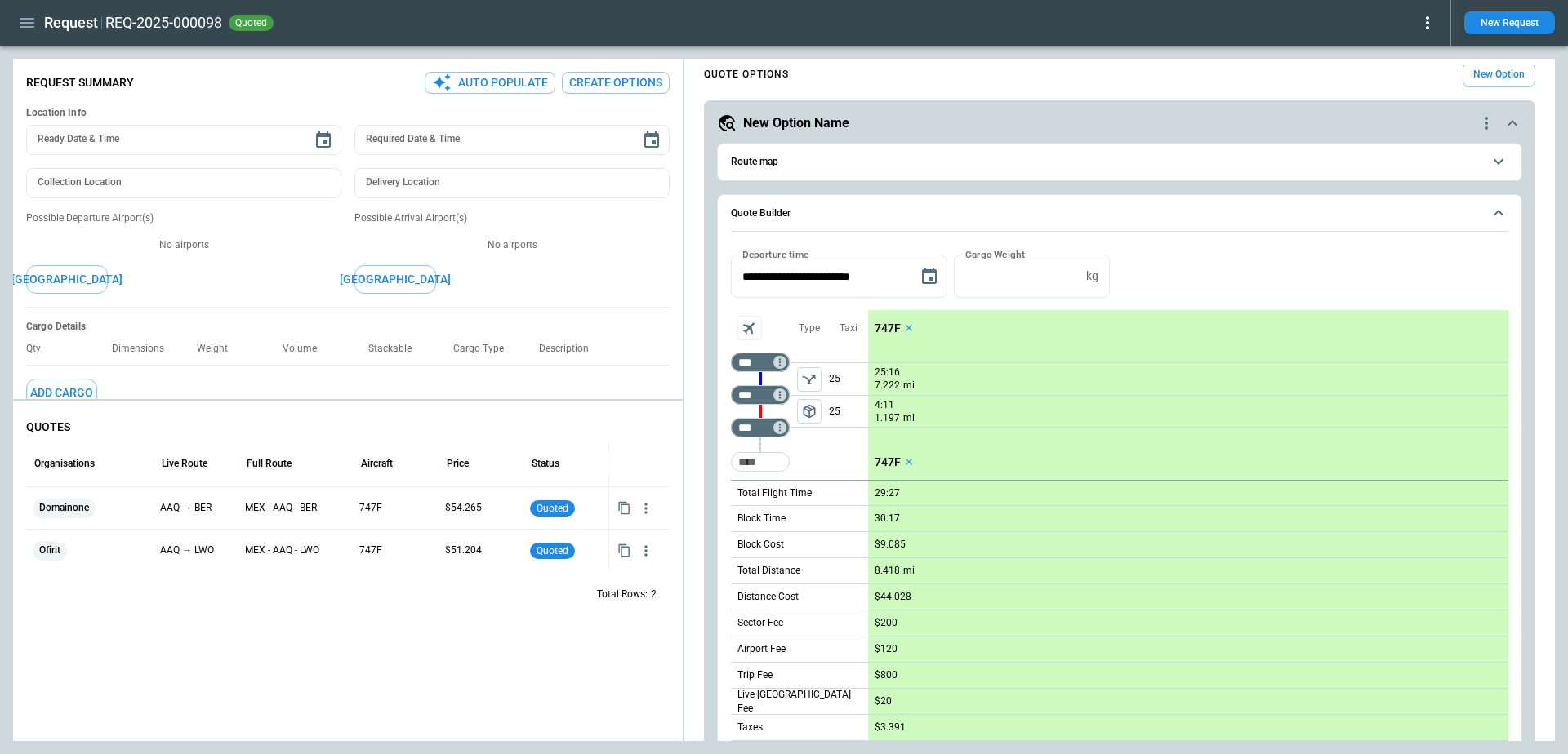
scroll to position [3, 0]
